Goal: Transaction & Acquisition: Subscribe to service/newsletter

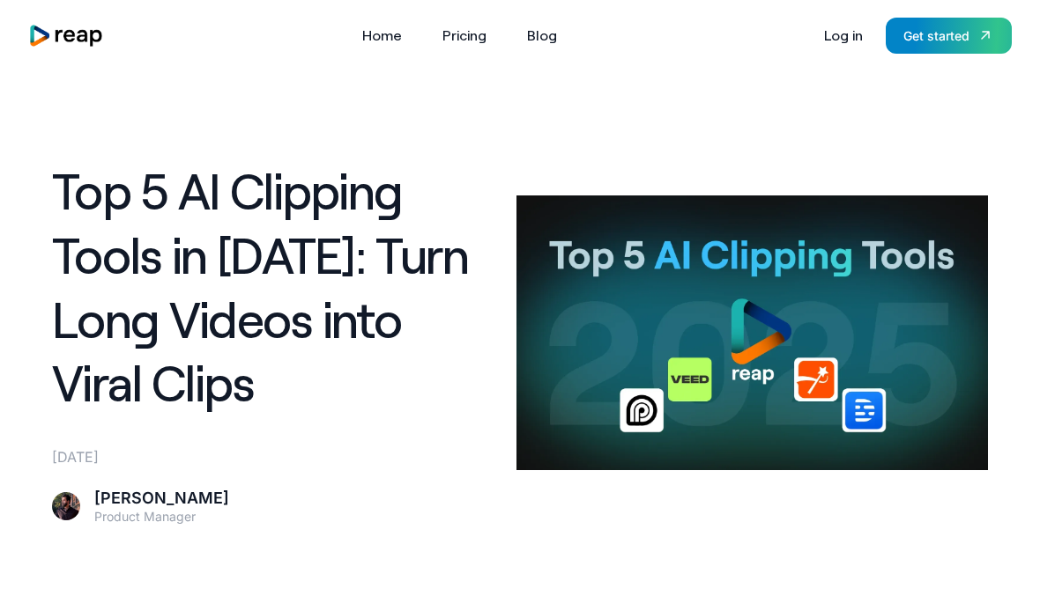
click at [931, 53] on link "Get started" at bounding box center [948, 36] width 126 height 36
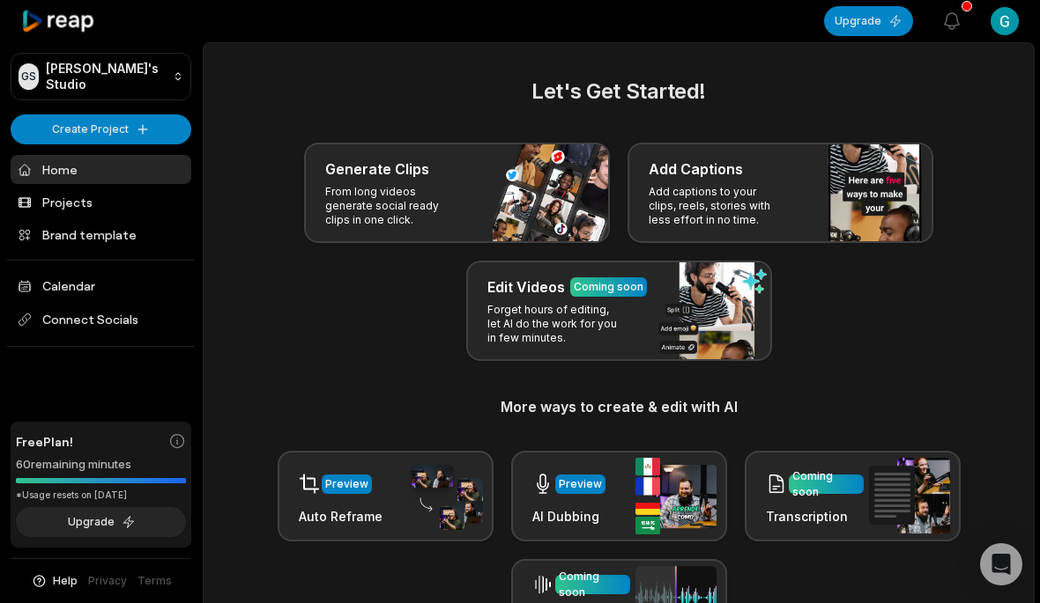
click at [559, 183] on div "Generate Clips From long videos generate social ready clips in one click." at bounding box center [457, 193] width 306 height 100
